Goal: Information Seeking & Learning: Find specific fact

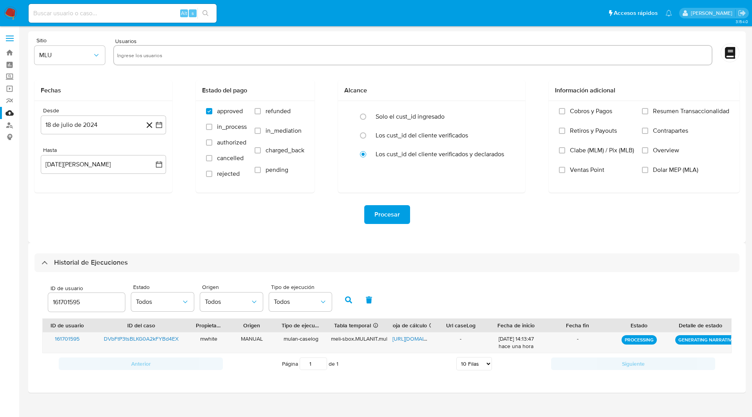
select select "10"
click at [348, 298] on icon "button" at bounding box center [348, 299] width 7 height 7
click at [348, 300] on icon "button" at bounding box center [348, 299] width 7 height 7
click at [267, 238] on div "Sitio MLU Usuarios Fechas Desde [DATE] [DATE] Hasta [DATE][PERSON_NAME] [DATE] …" at bounding box center [386, 136] width 717 height 211
click at [367, 14] on ul "Pausado Ver notificaciones Alt s Accesos rápidos Presiona las siguientes teclas…" at bounding box center [350, 13] width 651 height 20
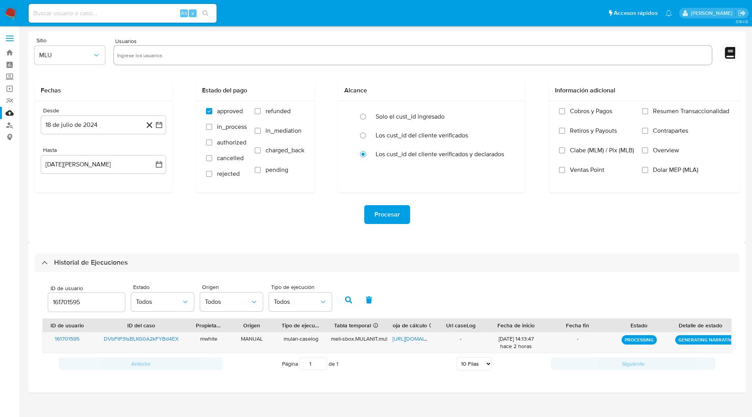
click at [346, 294] on button "button" at bounding box center [348, 299] width 20 height 19
click at [345, 301] on icon "button" at bounding box center [348, 299] width 7 height 7
click at [354, 281] on div "ID de usuario 161701595 Estado Todos Origen Todos Tipo de ejecución Todos" at bounding box center [386, 299] width 689 height 38
click at [345, 296] on button "button" at bounding box center [348, 299] width 20 height 19
click at [453, 227] on div "Procesar" at bounding box center [386, 215] width 705 height 44
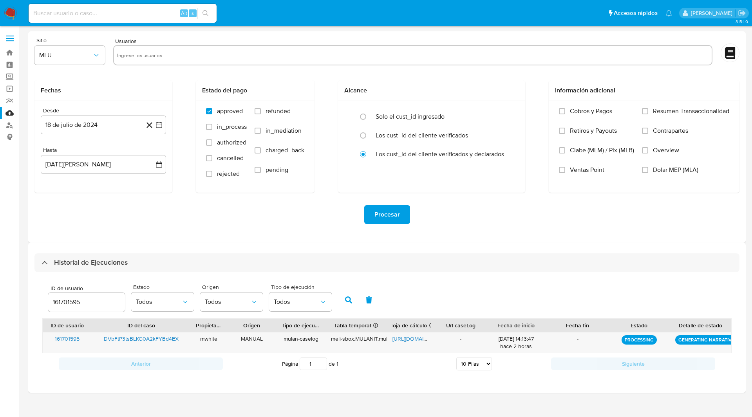
click at [255, 18] on ul "Pausado Ver notificaciones Alt s Accesos rápidos Presiona las siguientes teclas…" at bounding box center [350, 13] width 651 height 20
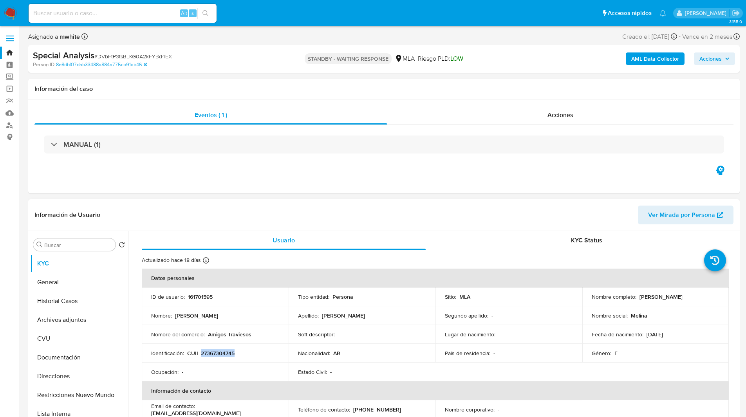
drag, startPoint x: 638, startPoint y: 296, endPoint x: 725, endPoint y: 301, distance: 87.0
click at [725, 301] on td "Nombre completo : Melina Jeanette Rodriguez" at bounding box center [655, 296] width 147 height 19
copy p "Melina Jeanette Rodriguez"
click at [222, 354] on p "CUIL 27367304745" at bounding box center [210, 353] width 47 height 7
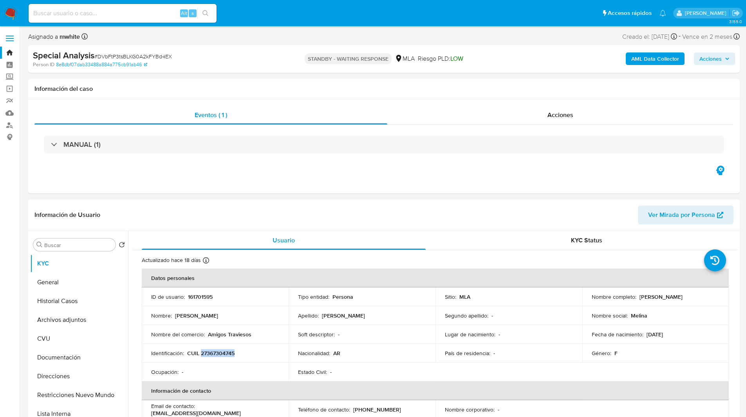
copy p "27367304745"
click at [305, 18] on ul "Pausado Ver notificaciones Alt s Accesos rápidos Presiona las siguientes teclas…" at bounding box center [347, 13] width 645 height 20
click at [220, 174] on div "Eventos ( 1 ) Acciones MANUAL (1)" at bounding box center [383, 146] width 711 height 94
click at [282, 24] on nav "Pausado Ver notificaciones Alt s Accesos rápidos Presiona las siguientes teclas…" at bounding box center [373, 13] width 746 height 26
click at [305, 10] on ul "Pausado Ver notificaciones Alt s Accesos rápidos Presiona las siguientes teclas…" at bounding box center [347, 13] width 645 height 20
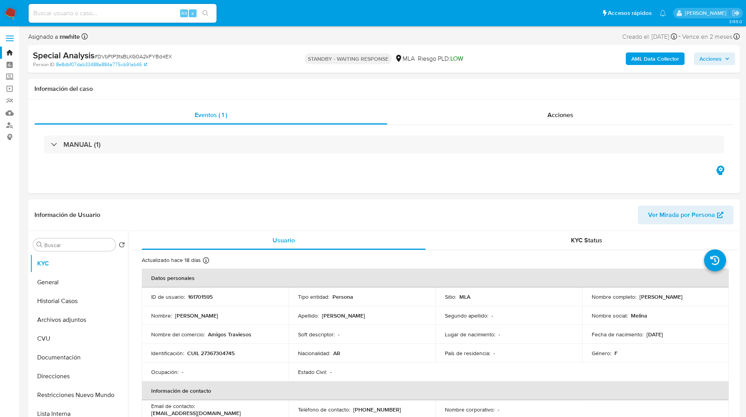
click at [448, 57] on span "Riesgo PLD: LOW" at bounding box center [440, 58] width 45 height 9
click at [646, 53] on b "AML Data Collector" at bounding box center [655, 58] width 48 height 13
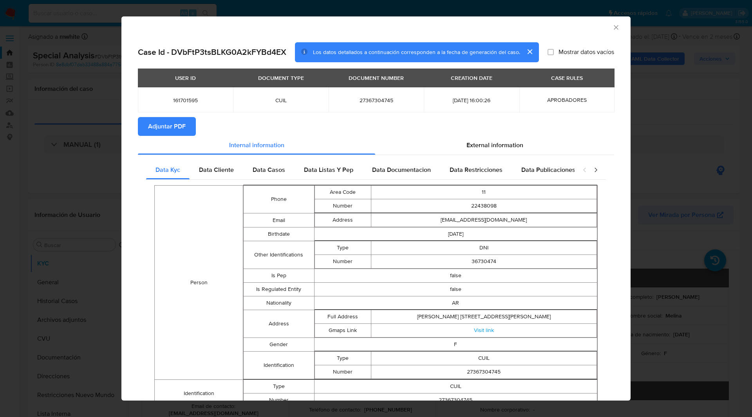
click at [172, 126] on span "Adjuntar PDF" at bounding box center [167, 126] width 38 height 17
click at [61, 123] on div "AML Data Collector Case Id - DVbFtP3tsBLKG0A2kFYBd4EX Los datos detallados a co…" at bounding box center [376, 208] width 752 height 417
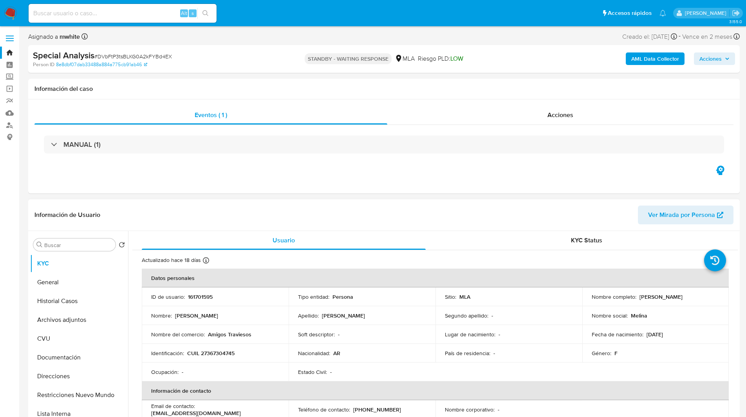
click at [209, 300] on p "161701595" at bounding box center [200, 296] width 25 height 7
copy p "161701595"
click at [257, 21] on ul "Pausado Ver notificaciones Alt s Accesos rápidos Presiona las siguientes teclas…" at bounding box center [347, 13] width 645 height 20
click at [256, 3] on ul "Pausado Ver notificaciones Alt s Accesos rápidos Presiona las siguientes teclas…" at bounding box center [347, 13] width 645 height 20
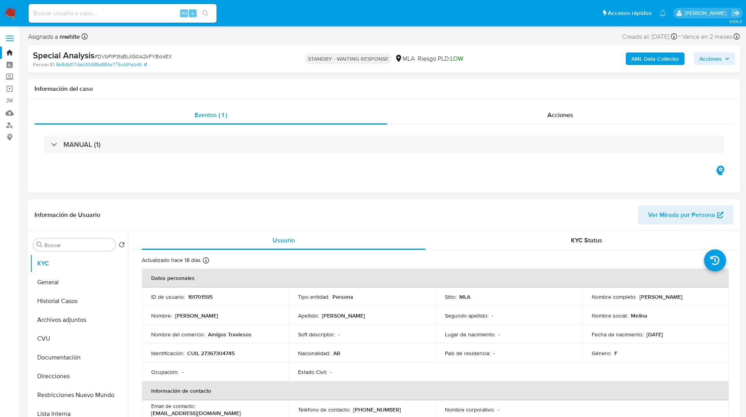
click at [404, 22] on ul "Pausado Ver notificaciones Alt s Accesos rápidos Presiona las siguientes teclas…" at bounding box center [347, 13] width 645 height 20
select select "10"
click at [187, 179] on div "Eventos ( 1 ) Acciones AUTOMATIC (1)" at bounding box center [383, 146] width 711 height 94
click at [521, 69] on div "PLD # 3giVp1U5OUsIRV4ktnSpGifJ Person ID c47ecfeb38f8b6963ef29d3acac38356 STAND…" at bounding box center [383, 59] width 711 height 28
click at [60, 322] on button "Archivos adjuntos" at bounding box center [76, 319] width 92 height 19
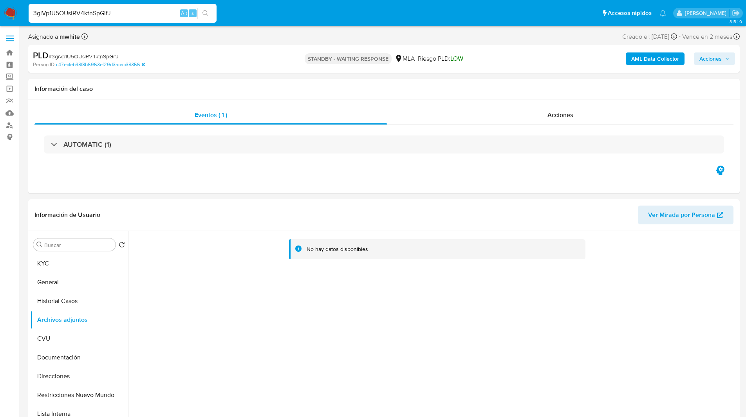
click at [525, 56] on div "AML Data Collector Acciones" at bounding box center [619, 59] width 232 height 18
click at [663, 64] on b "AML Data Collector" at bounding box center [655, 58] width 48 height 13
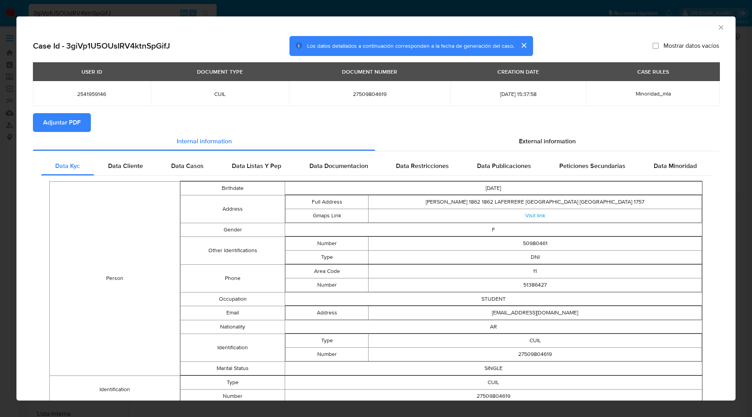
click at [49, 127] on span "Adjuntar PDF" at bounding box center [62, 122] width 38 height 17
click at [718, 26] on icon "Cerrar ventana" at bounding box center [720, 27] width 4 height 4
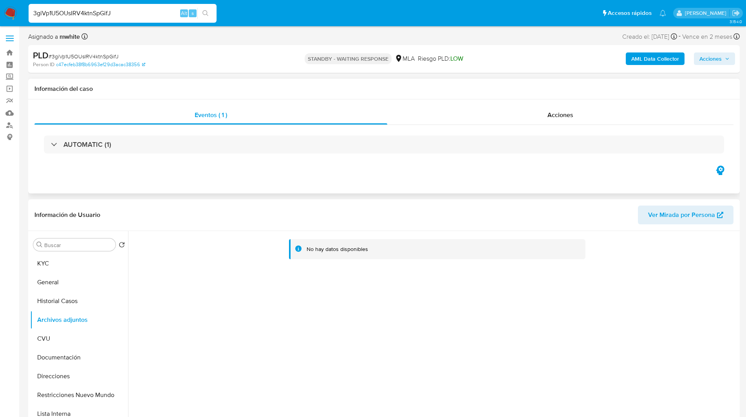
click at [227, 191] on div "Eventos ( 1 ) Acciones AUTOMATIC (1)" at bounding box center [383, 146] width 711 height 94
click at [272, 41] on div "Asignado a mwhite Asignado el: 18/08/2025 14:10:52 Creado el: 12/08/2025 Creado…" at bounding box center [383, 38] width 711 height 14
click at [270, 22] on ul "Pausado Ver notificaciones 3giVp1U5OUsIRV4ktnSpGifJ Alt s Accesos rápidos Presi…" at bounding box center [347, 13] width 645 height 20
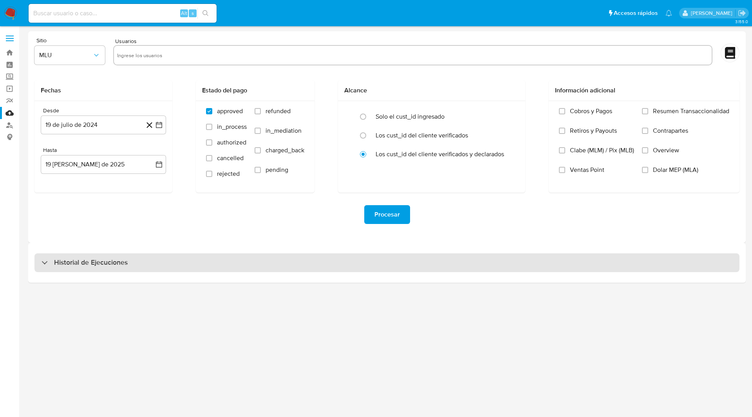
click at [109, 257] on div "Historial de Ejecuciones" at bounding box center [386, 262] width 705 height 19
select select "10"
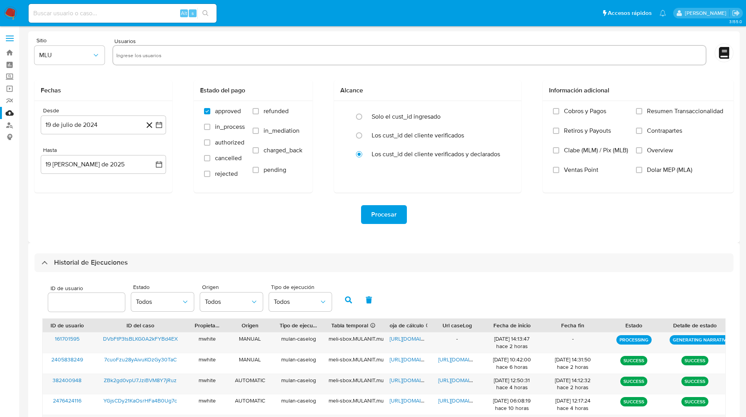
click at [72, 298] on input "number" at bounding box center [86, 302] width 77 height 10
type input "161701595"
click at [344, 301] on button "button" at bounding box center [348, 299] width 20 height 19
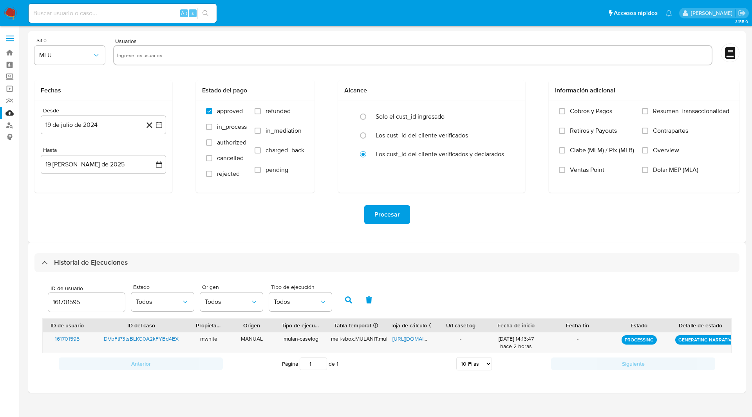
click at [276, 11] on ul "Pausado Ver notificaciones Alt s Accesos rápidos Presiona las siguientes teclas…" at bounding box center [350, 13] width 651 height 20
click at [347, 301] on icon "button" at bounding box center [348, 299] width 7 height 7
click at [478, 236] on div "Sitio MLU Usuarios Fechas Desde 19 de julio de 2024 19-07-2024 Hasta 19 de agos…" at bounding box center [386, 136] width 717 height 211
click at [350, 302] on icon "button" at bounding box center [348, 299] width 7 height 7
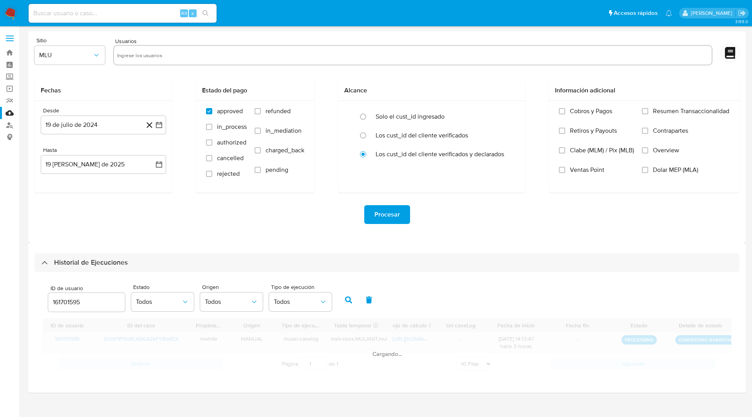
click at [418, 290] on div "ID de usuario 161701595 Estado Todos Origen Todos Tipo de ejecución Todos" at bounding box center [386, 299] width 689 height 38
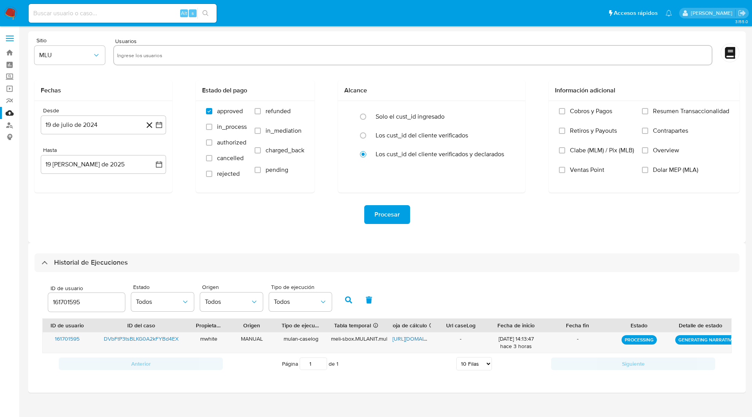
click at [271, 233] on div "Procesar" at bounding box center [386, 215] width 705 height 44
click at [353, 298] on button "button" at bounding box center [348, 299] width 20 height 19
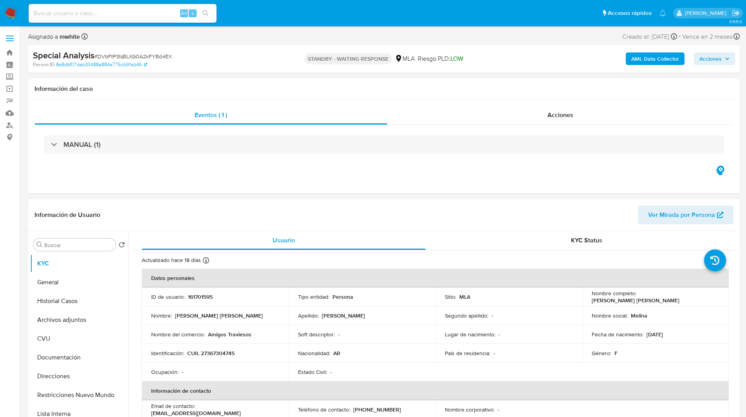
select select "10"
click at [489, 20] on ul "Pausado Ver notificaciones Alt s Accesos rápidos Presiona las siguientes teclas…" at bounding box center [347, 13] width 645 height 20
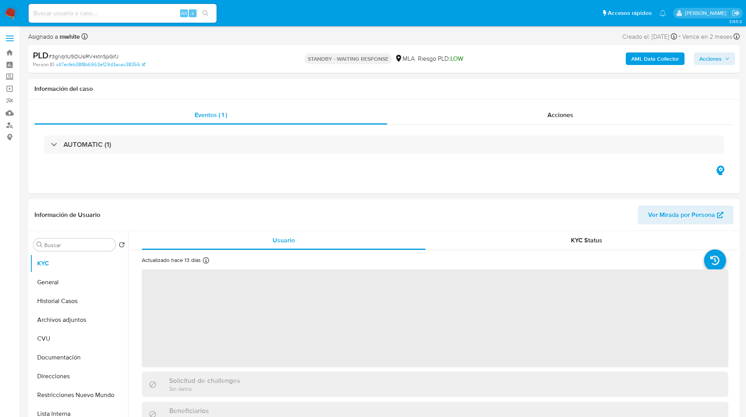
select select "10"
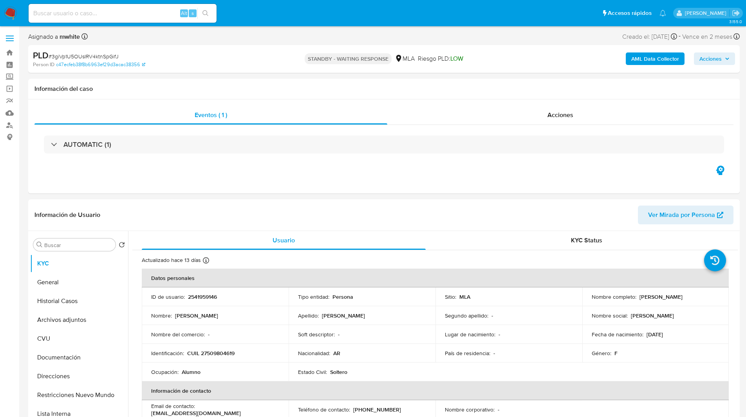
click at [254, 8] on ul "Pausado Ver notificaciones Alt s Accesos rápidos Presiona las siguientes teclas…" at bounding box center [347, 13] width 645 height 20
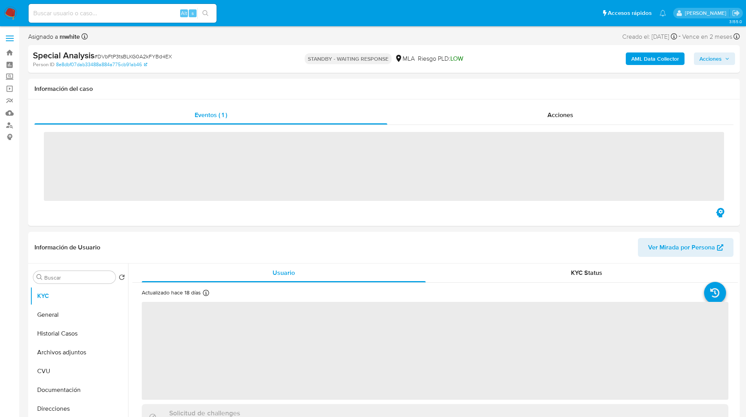
click at [281, 16] on ul "Pausado Ver notificaciones Alt s Accesos rápidos Presiona las siguientes teclas…" at bounding box center [347, 13] width 645 height 20
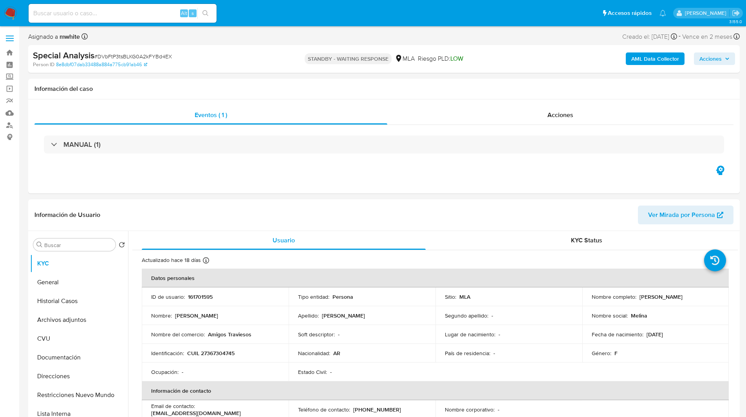
select select "10"
click at [381, 13] on ul "Pausado Ver notificaciones Alt s Accesos rápidos Presiona las siguientes teclas…" at bounding box center [347, 13] width 645 height 20
click at [296, 25] on nav "Pausado Ver notificaciones Alt s Accesos rápidos Presiona las siguientes teclas…" at bounding box center [373, 13] width 746 height 26
click at [332, 46] on div "Special Analysis # DVbFtP3tsBLKG0A2kFYBd4EX Person ID 8e8dbf07dab33488a884a775c…" at bounding box center [383, 59] width 711 height 28
click at [299, 57] on div "STANDBY - WAITING RESPONSE MLA [PERSON_NAME] PLD: LOW" at bounding box center [384, 59] width 232 height 18
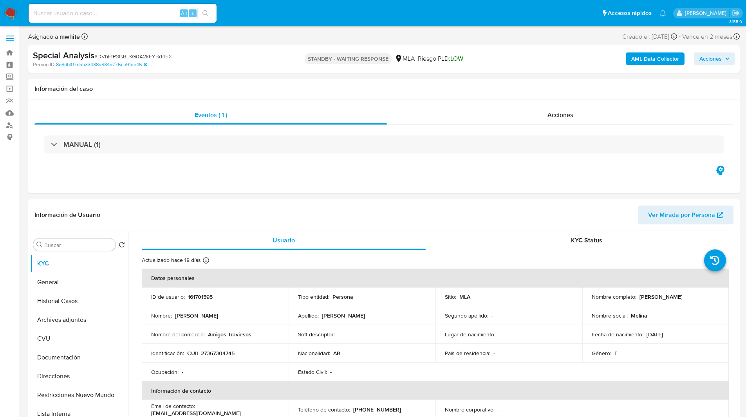
click at [289, 59] on div "STANDBY - WAITING RESPONSE MLA [PERSON_NAME] PLD: LOW" at bounding box center [384, 59] width 232 height 18
click at [266, 11] on ul "Pausado Ver notificaciones Alt s Accesos rápidos Presiona las siguientes teclas…" at bounding box center [347, 13] width 645 height 20
